Goal: Task Accomplishment & Management: Use online tool/utility

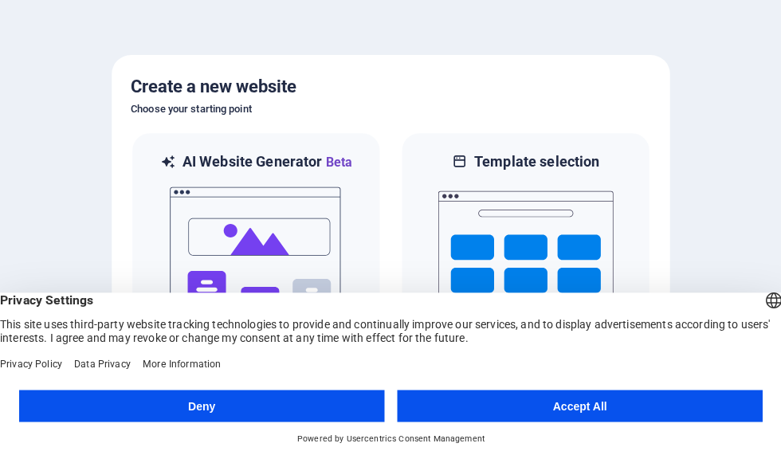
click at [657, 405] on button "Accept All" at bounding box center [579, 406] width 365 height 32
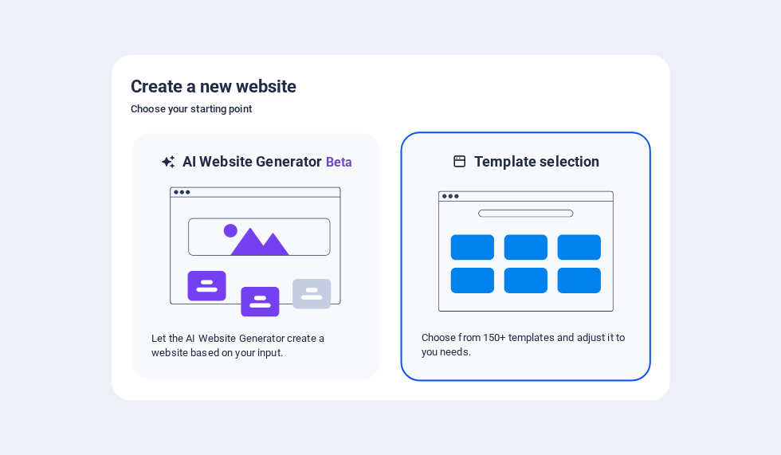
click at [597, 289] on img at bounding box center [525, 250] width 175 height 159
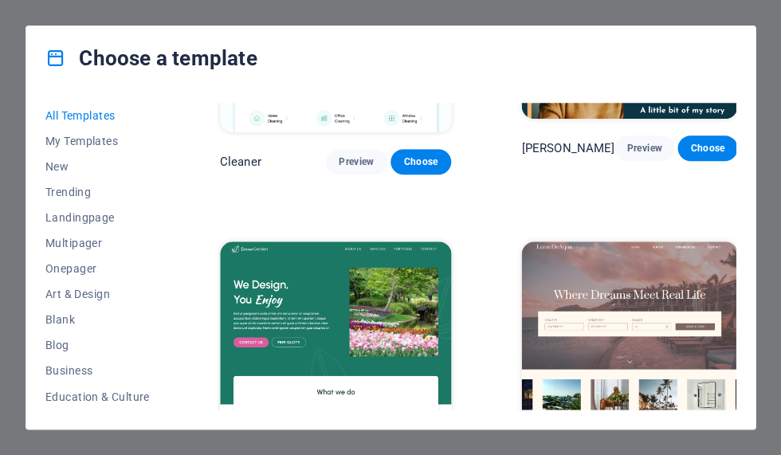
scroll to position [2452, 0]
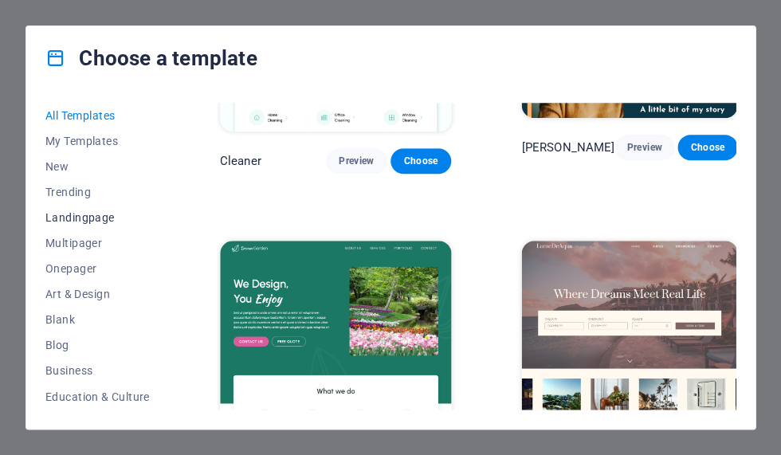
click at [68, 220] on span "Landingpage" at bounding box center [97, 217] width 104 height 13
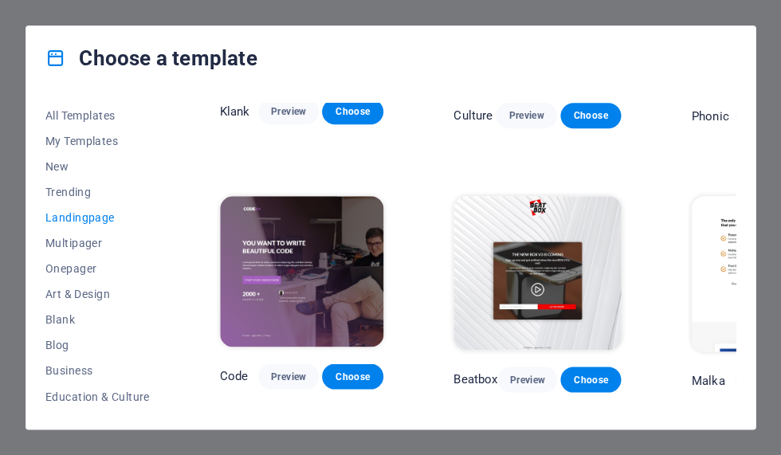
scroll to position [175, 0]
click at [93, 120] on span "All Templates" at bounding box center [97, 115] width 104 height 13
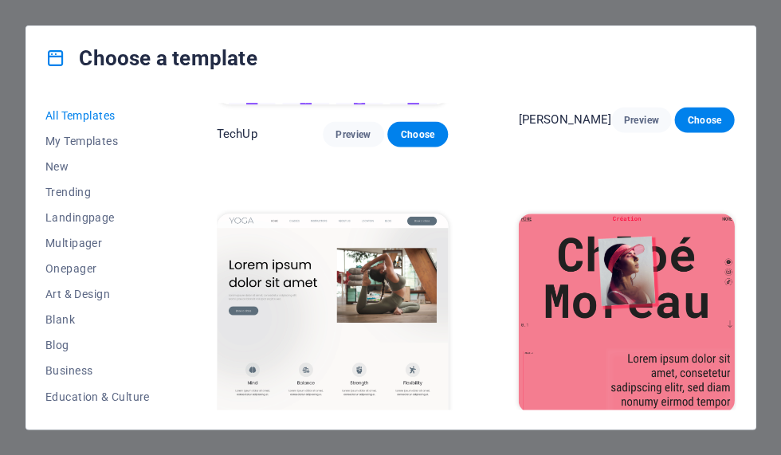
scroll to position [5065, 2]
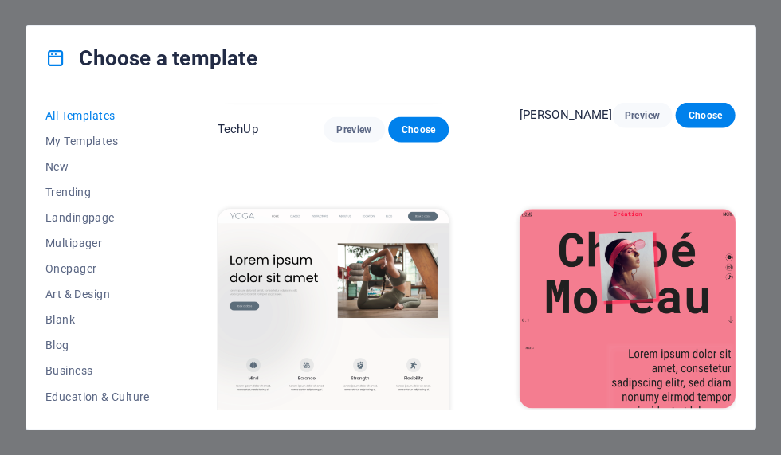
click at [773, 202] on div "Choose a template All Templates My Templates New Trending Landingpage Multipage…" at bounding box center [390, 227] width 781 height 455
click at [12, 152] on div "Choose a template All Templates My Templates New Trending Landingpage Multipage…" at bounding box center [390, 227] width 781 height 455
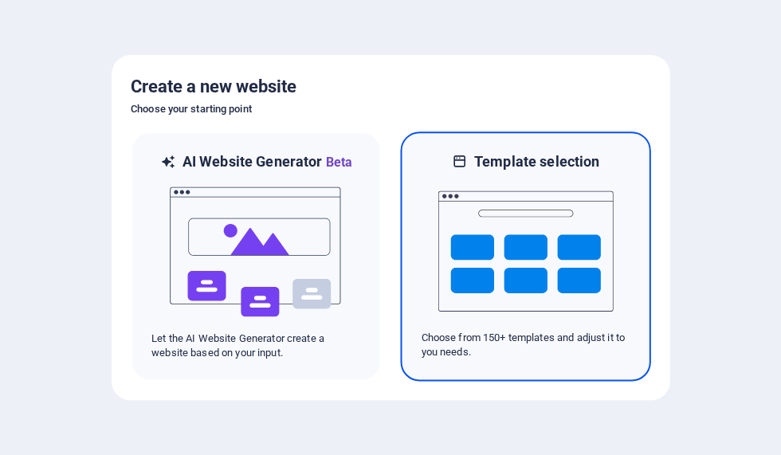
click at [578, 270] on img at bounding box center [525, 250] width 175 height 159
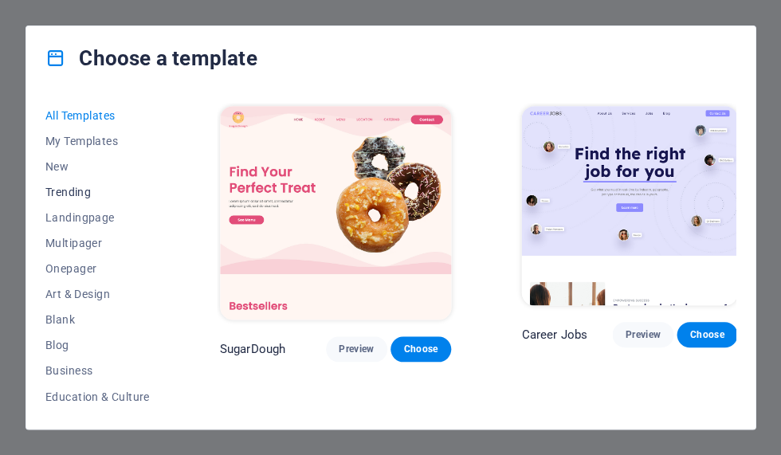
click at [61, 189] on span "Trending" at bounding box center [97, 192] width 104 height 13
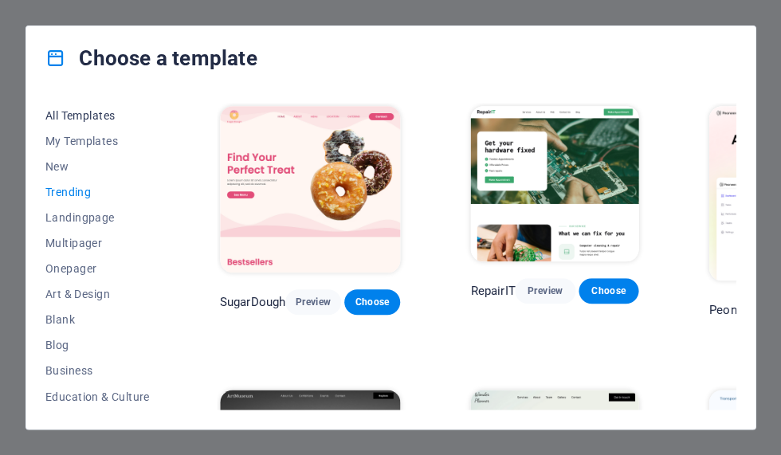
click at [62, 120] on span "All Templates" at bounding box center [97, 115] width 104 height 13
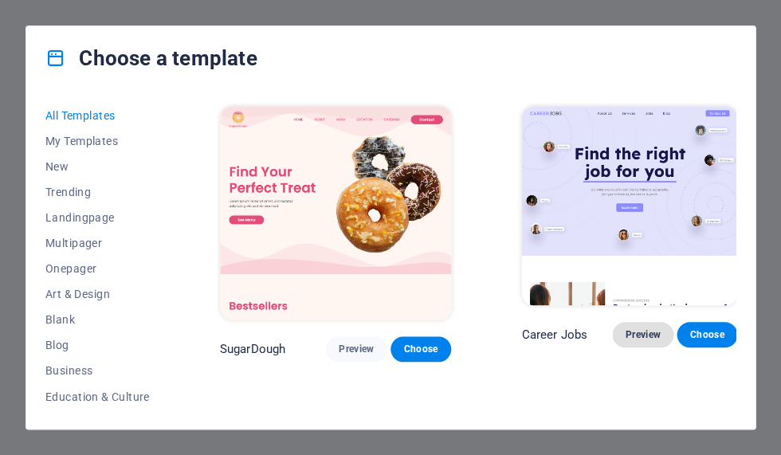
click at [625, 334] on span "Preview" at bounding box center [642, 335] width 35 height 13
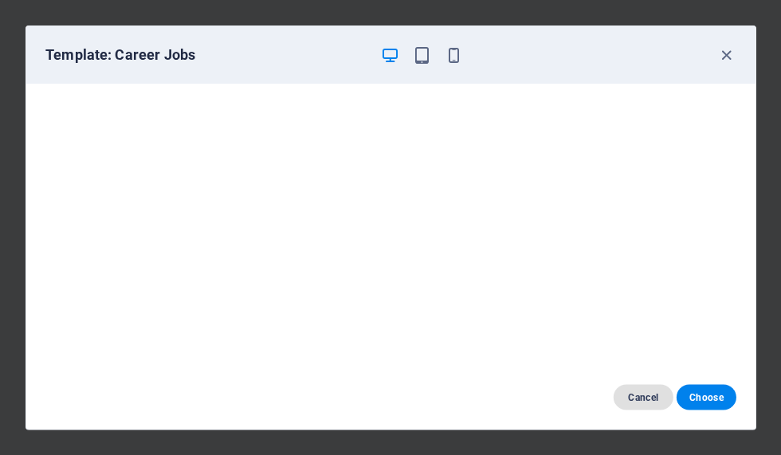
click at [644, 388] on button "Cancel" at bounding box center [643, 397] width 60 height 26
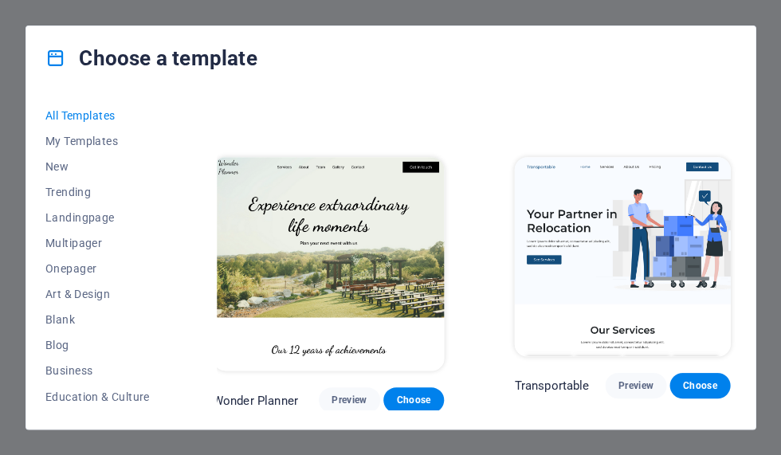
scroll to position [593, 8]
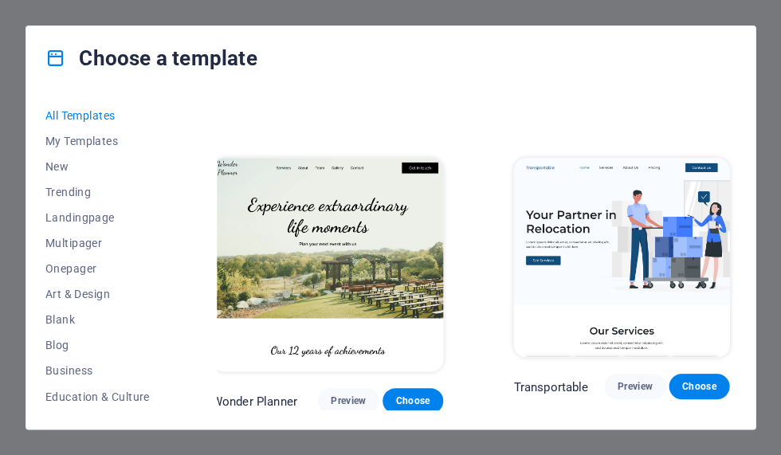
click at [630, 277] on img at bounding box center [622, 257] width 216 height 199
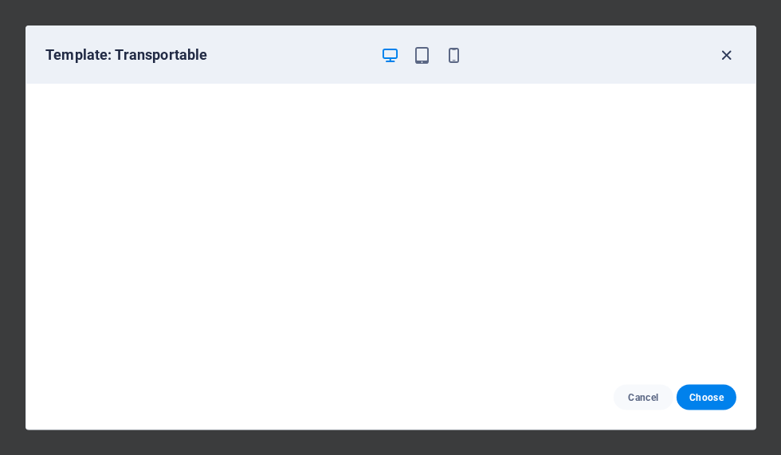
click at [728, 52] on icon "button" at bounding box center [727, 55] width 18 height 18
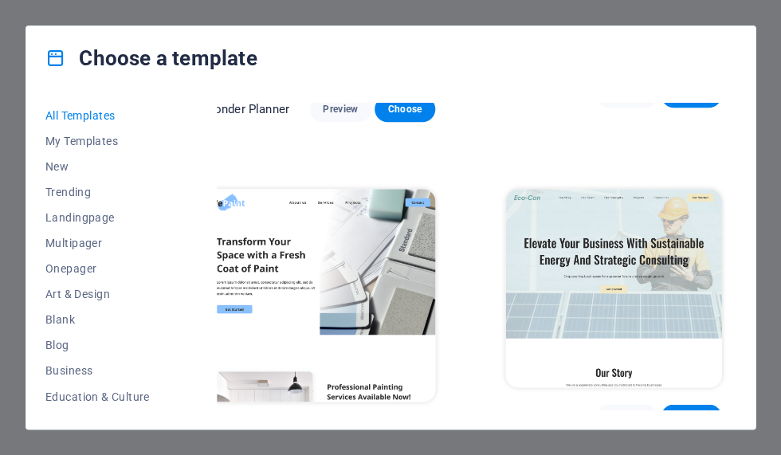
scroll to position [886, 0]
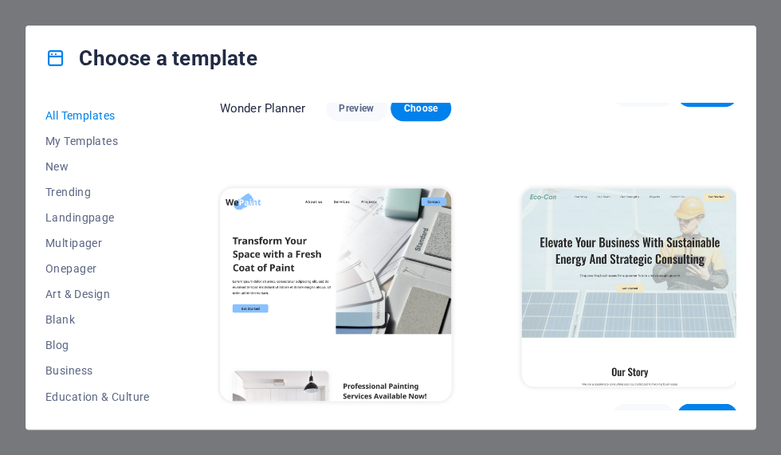
click at [347, 220] on img at bounding box center [335, 295] width 231 height 214
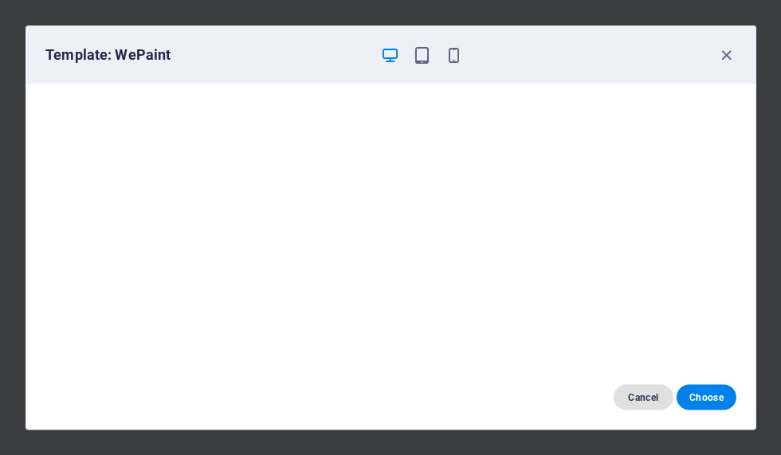
click at [636, 399] on span "Cancel" at bounding box center [643, 397] width 34 height 13
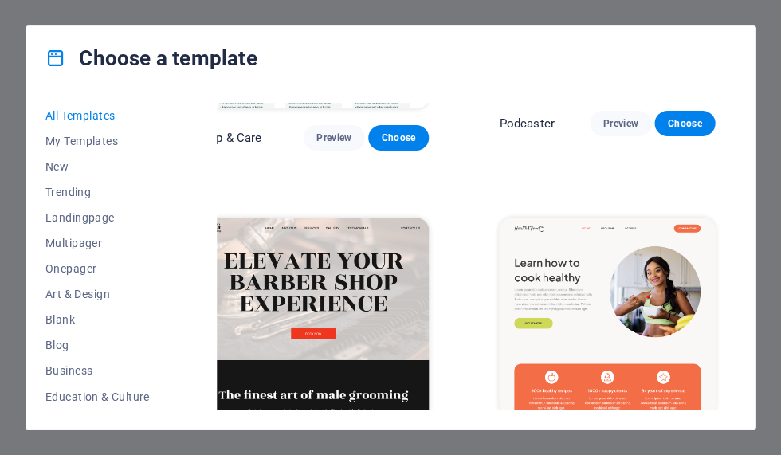
scroll to position [1505, 22]
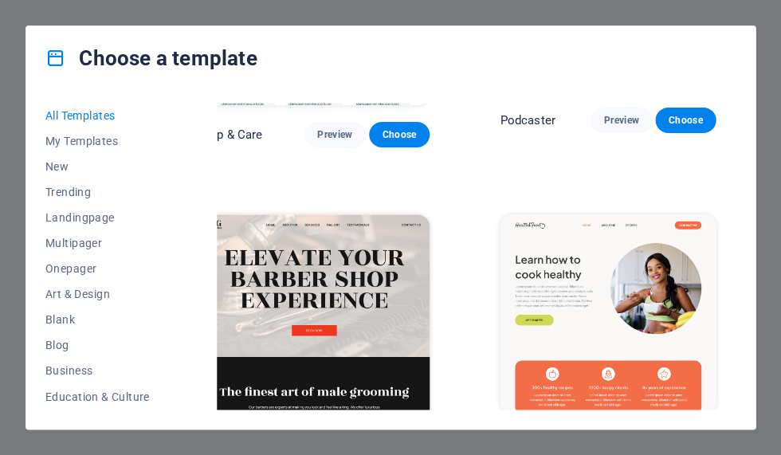
click at [604, 437] on span "Preview" at bounding box center [621, 443] width 35 height 13
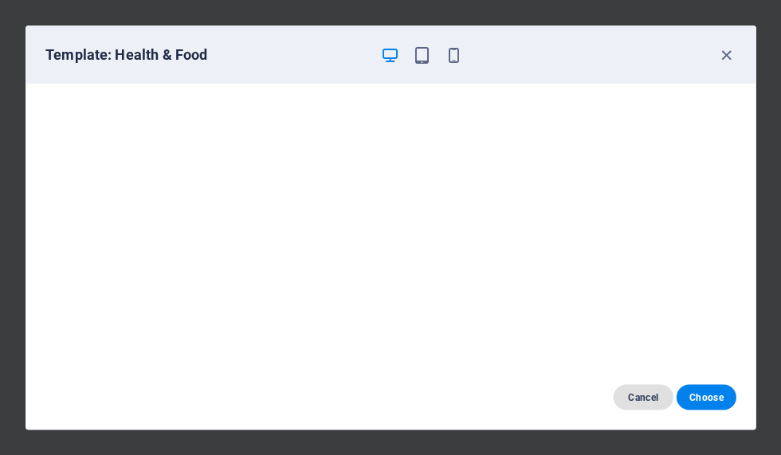
click at [642, 405] on button "Cancel" at bounding box center [643, 397] width 60 height 26
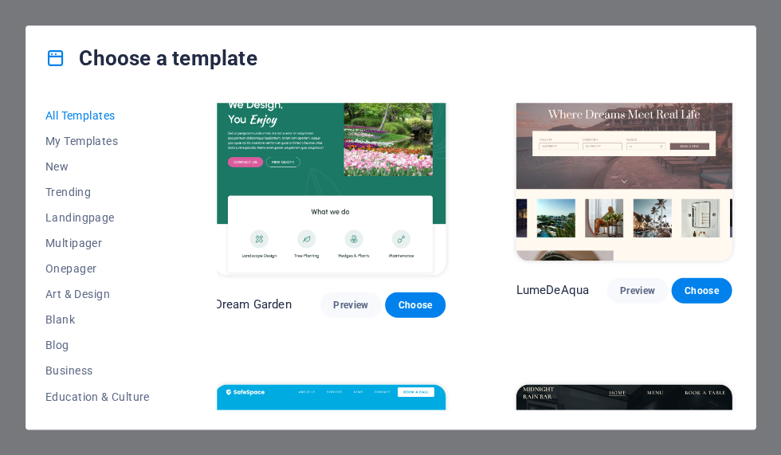
scroll to position [2632, 6]
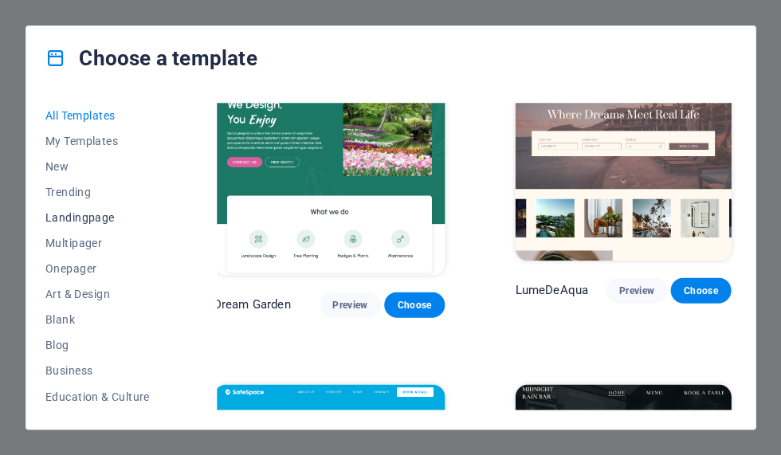
click at [69, 222] on span "Landingpage" at bounding box center [97, 217] width 104 height 13
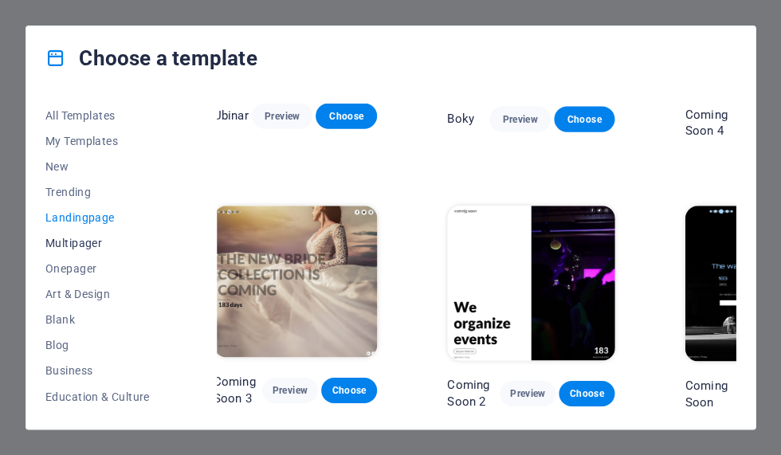
click at [74, 250] on button "Multipager" at bounding box center [97, 243] width 104 height 26
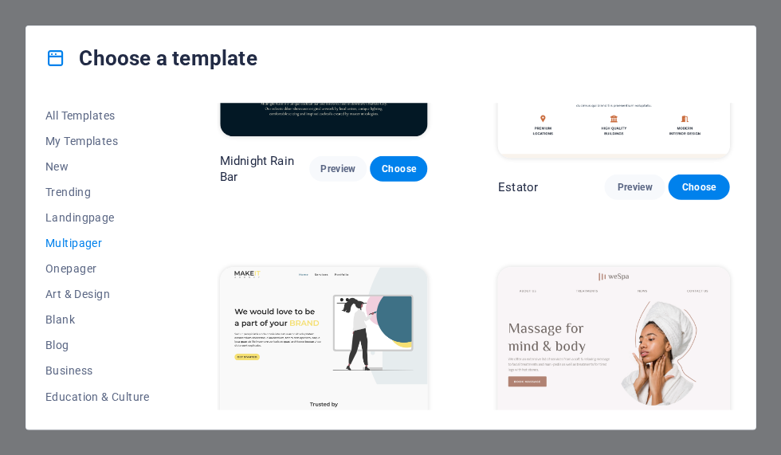
scroll to position [2097, 0]
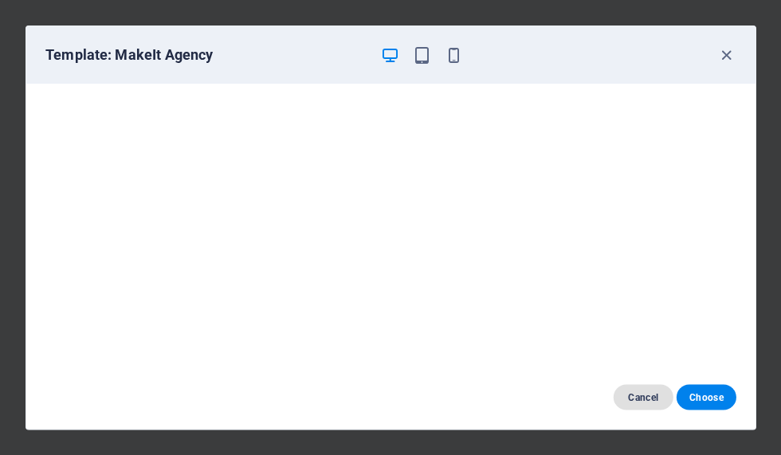
click at [642, 396] on span "Cancel" at bounding box center [643, 397] width 34 height 13
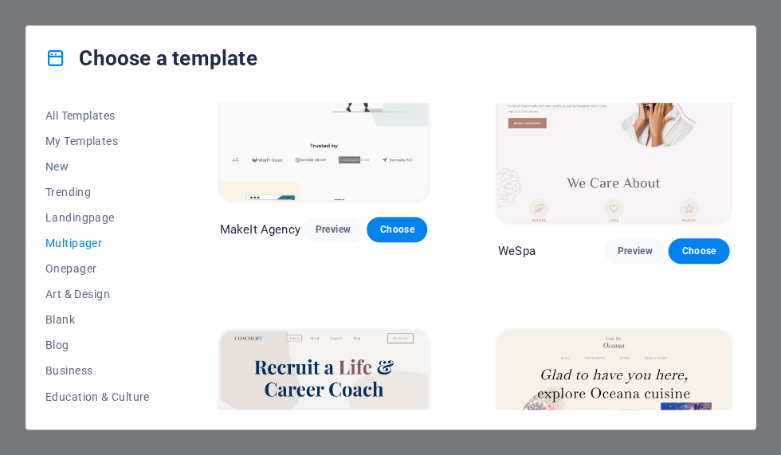
scroll to position [2367, 1]
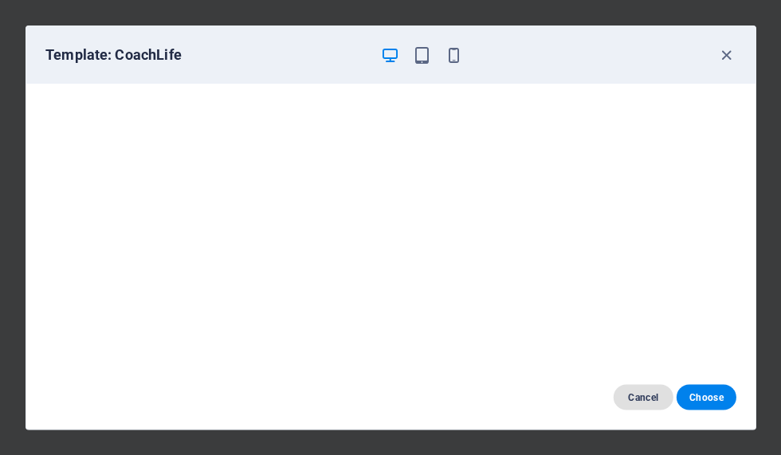
click at [637, 395] on span "Cancel" at bounding box center [643, 397] width 34 height 13
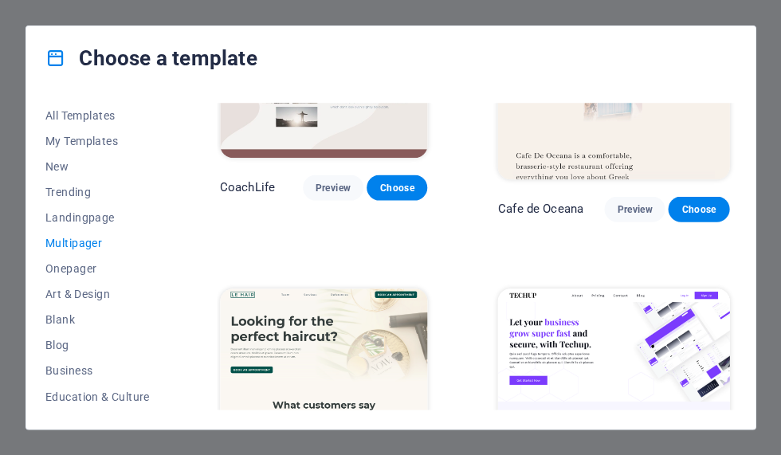
scroll to position [2722, 0]
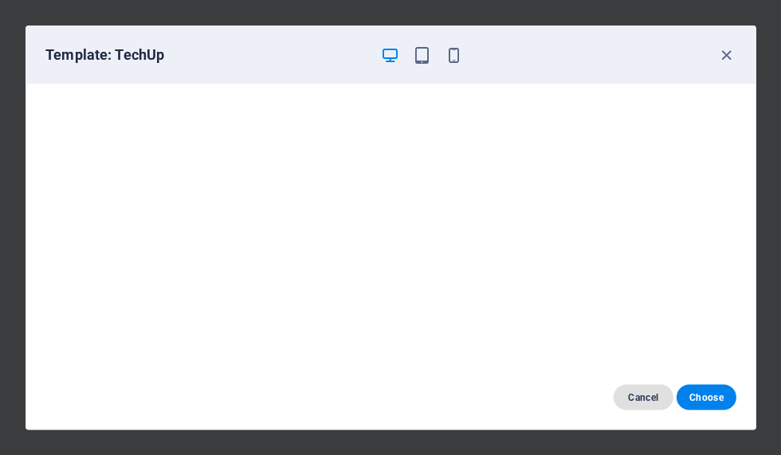
click at [640, 397] on span "Cancel" at bounding box center [643, 397] width 34 height 13
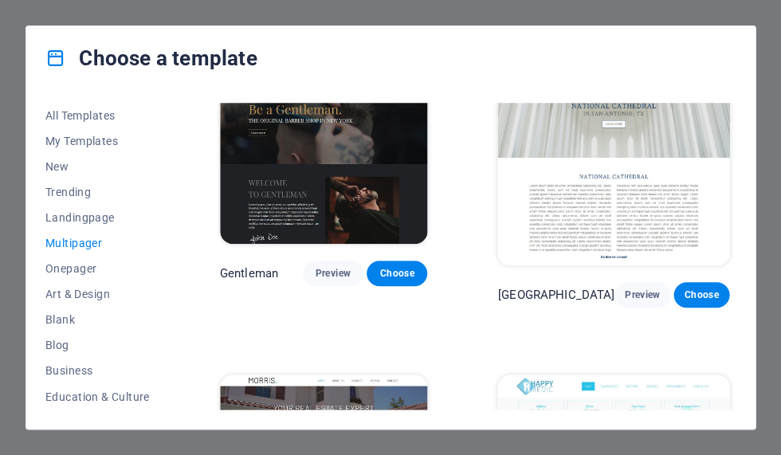
scroll to position [3923, 0]
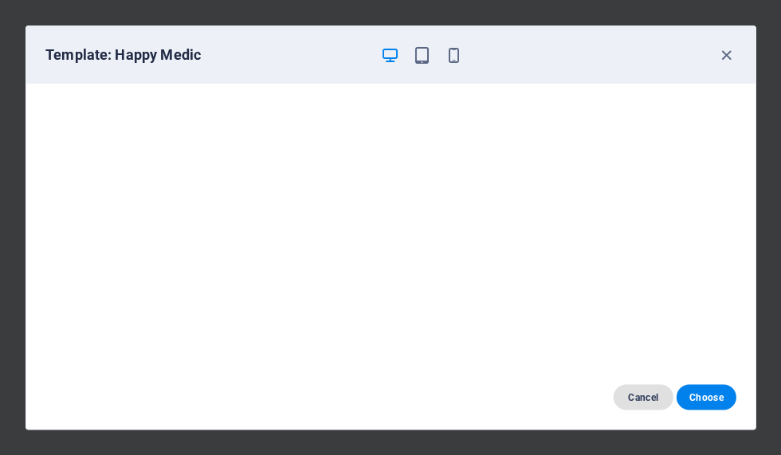
click at [637, 400] on span "Cancel" at bounding box center [643, 397] width 34 height 13
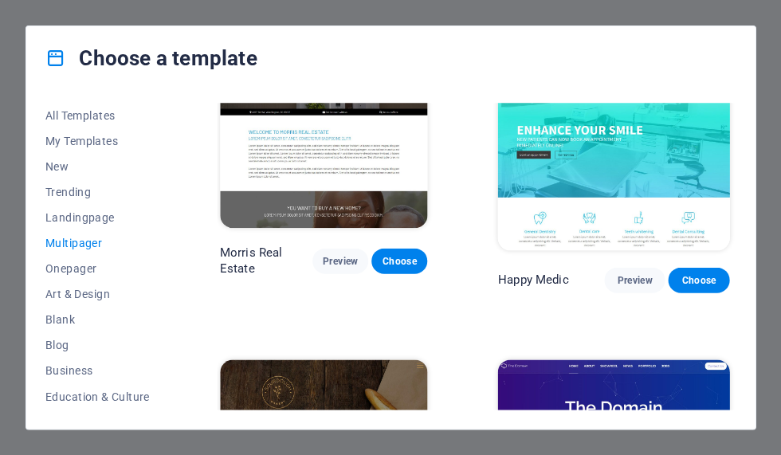
scroll to position [4262, 0]
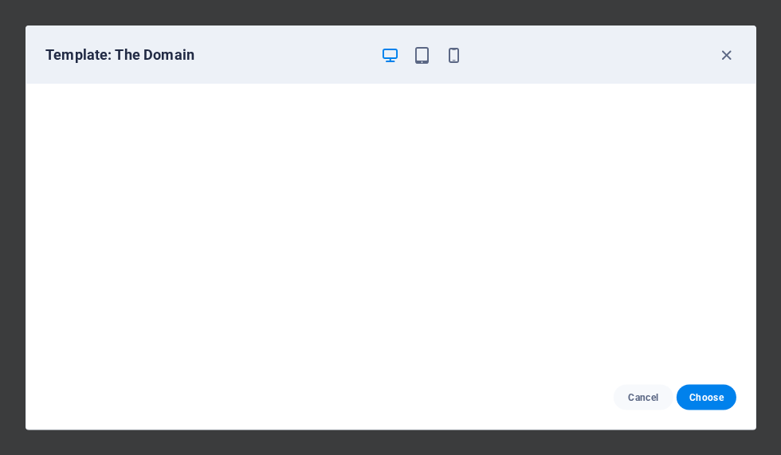
scroll to position [0, 0]
click at [637, 400] on span "Cancel" at bounding box center [643, 397] width 34 height 13
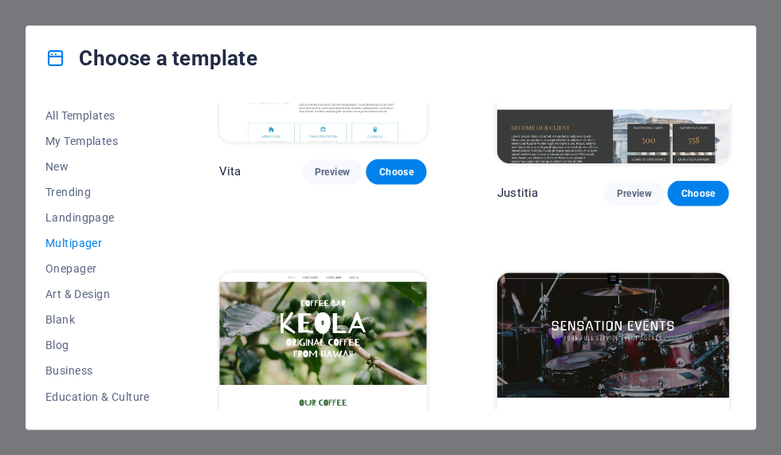
scroll to position [6612, 1]
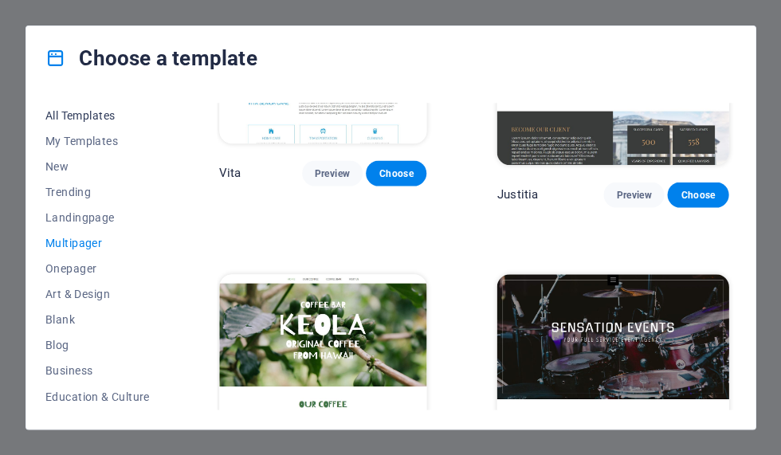
click at [72, 116] on span "All Templates" at bounding box center [97, 115] width 104 height 13
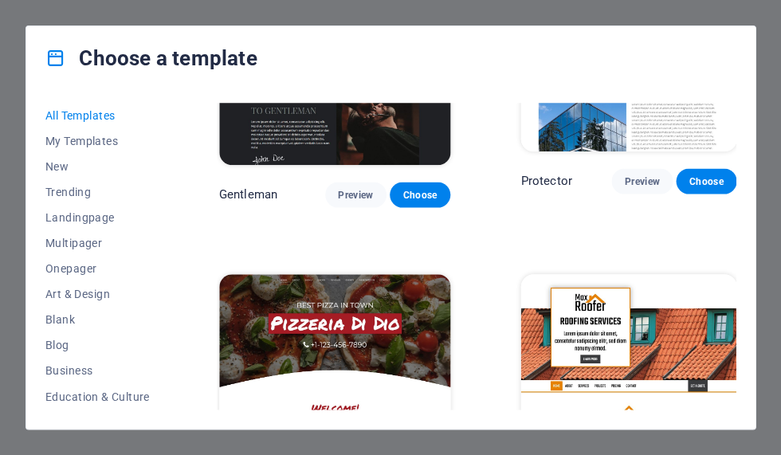
click at [76, 119] on span "All Templates" at bounding box center [97, 115] width 104 height 13
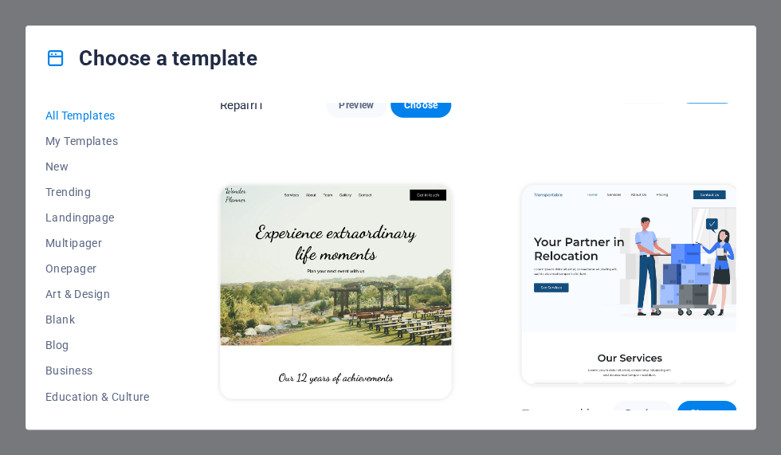
scroll to position [0, 0]
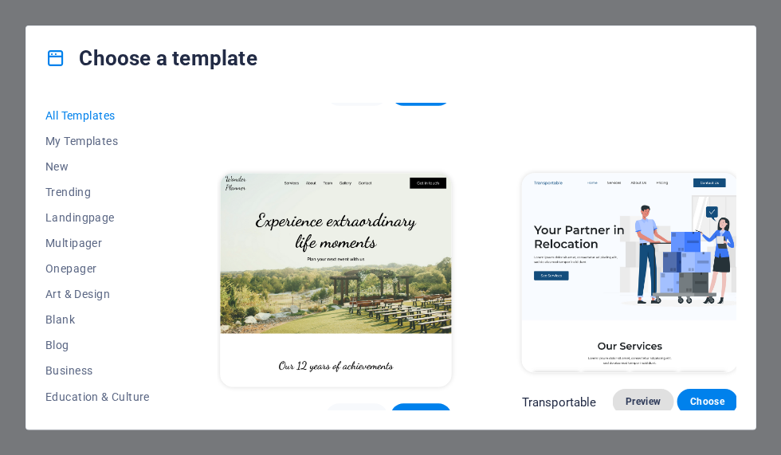
click at [625, 396] on span "Preview" at bounding box center [642, 402] width 35 height 13
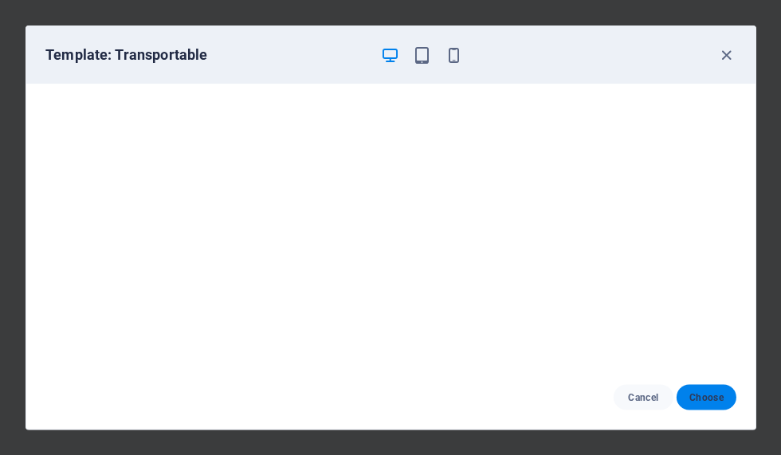
click at [712, 398] on span "Choose" at bounding box center [706, 397] width 34 height 13
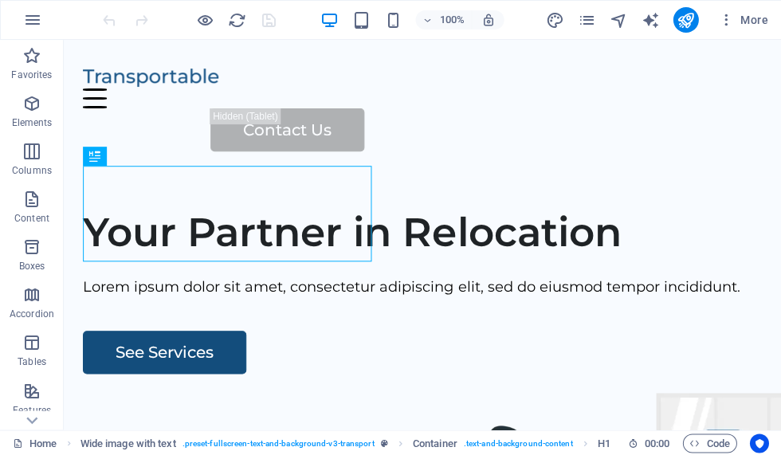
click at [188, 88] on div at bounding box center [422, 76] width 679 height 23
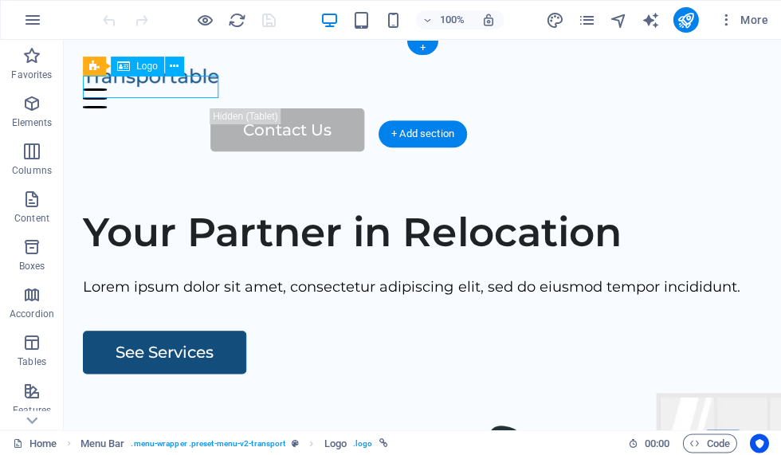
click at [204, 89] on div at bounding box center [422, 76] width 679 height 23
click at [199, 89] on div at bounding box center [422, 76] width 679 height 23
select select "px"
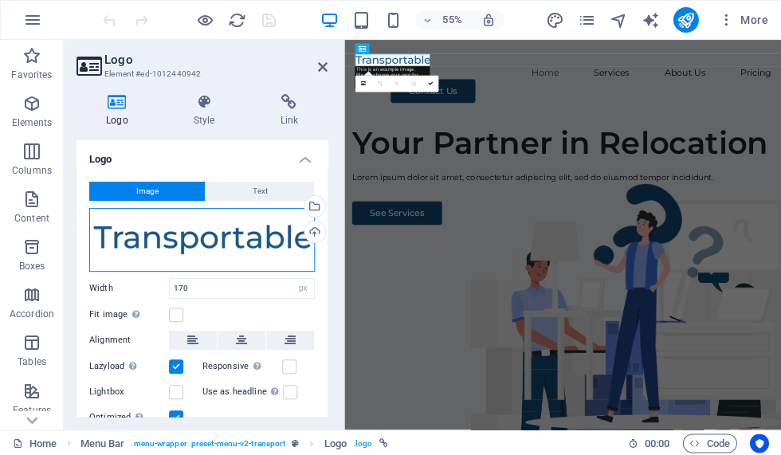
click at [290, 250] on div "Drag files here, click to choose files or select files from Files or our free s…" at bounding box center [202, 240] width 226 height 64
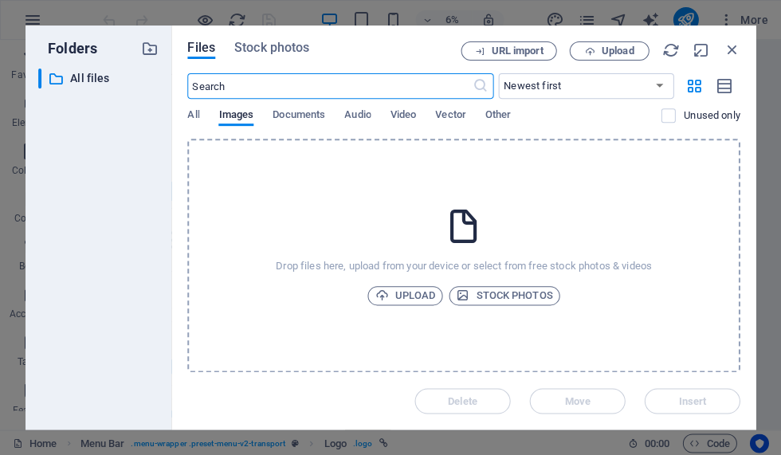
click at [245, 239] on div "Drop files here, upload from your device or select from free stock photos & vid…" at bounding box center [463, 256] width 553 height 234
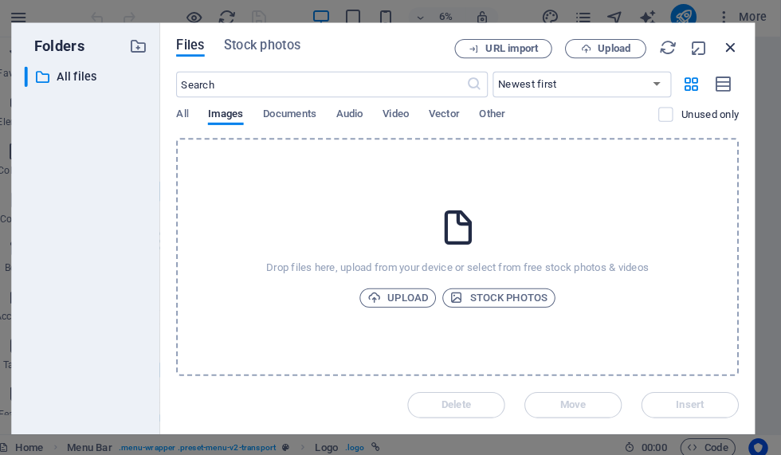
click at [722, 48] on icon "button" at bounding box center [731, 50] width 18 height 18
